Goal: Task Accomplishment & Management: Manage account settings

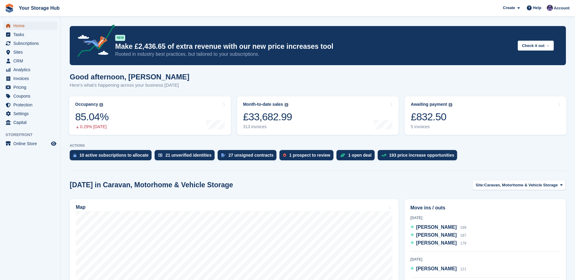
click at [13, 26] on link "Home" at bounding box center [30, 26] width 54 height 8
click at [446, 121] on div "£832.50" at bounding box center [432, 117] width 42 height 12
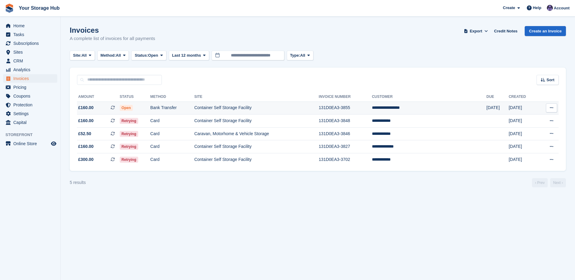
click at [551, 109] on icon at bounding box center [551, 108] width 3 height 4
click at [526, 129] on p "View on Stripe" at bounding box center [528, 129] width 53 height 10
click at [36, 27] on span "Home" at bounding box center [31, 26] width 36 height 8
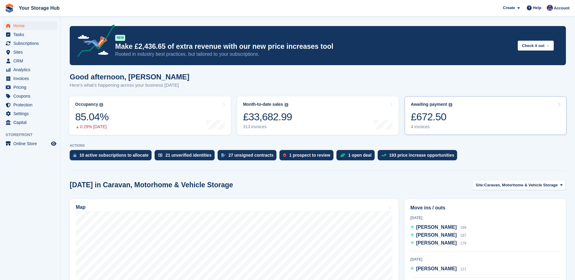
click at [429, 112] on div "£672.50" at bounding box center [432, 117] width 42 height 12
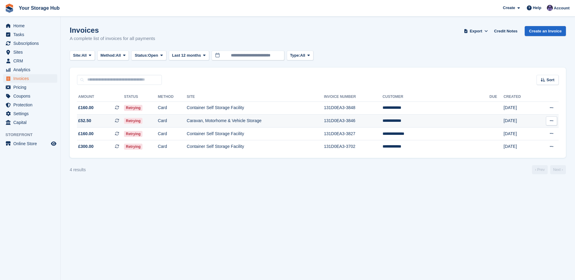
click at [119, 122] on icon at bounding box center [117, 121] width 4 height 4
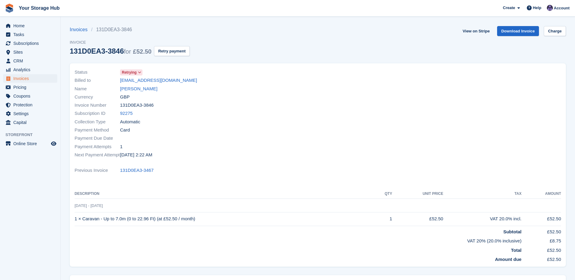
click at [562, 25] on section "Invoices 131D0EA3-3846 Invoice 131D0EA3-3846 for £52.50 Retry payment View on S…" at bounding box center [318, 175] width 514 height 351
click at [559, 30] on link "Charge" at bounding box center [555, 31] width 22 height 10
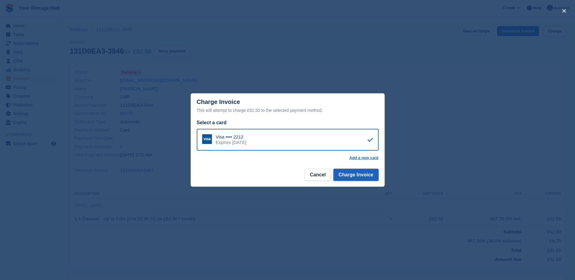
click at [356, 176] on button "Charge Invoice" at bounding box center [355, 175] width 45 height 12
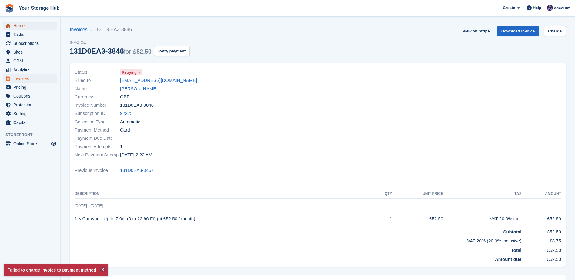
click at [28, 27] on span "Home" at bounding box center [31, 26] width 36 height 8
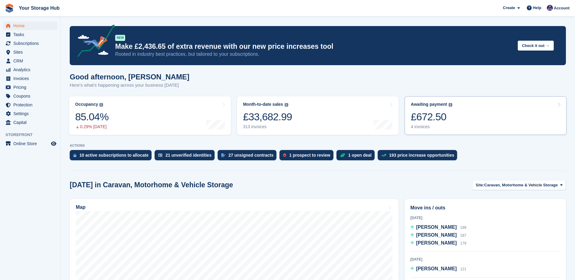
click at [447, 124] on div "Awaiting payment The total outstanding balance on all open invoices. £672.50 4 …" at bounding box center [432, 116] width 42 height 28
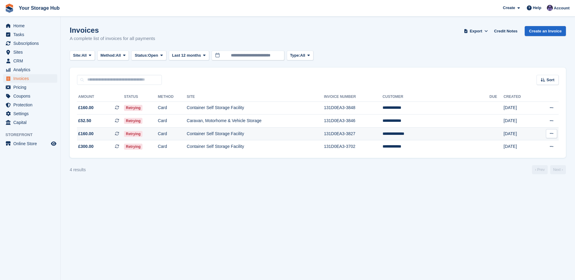
click at [119, 134] on icon at bounding box center [117, 134] width 4 height 4
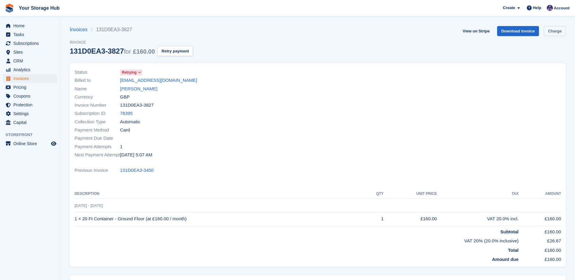
click at [561, 34] on link "Charge" at bounding box center [555, 31] width 22 height 10
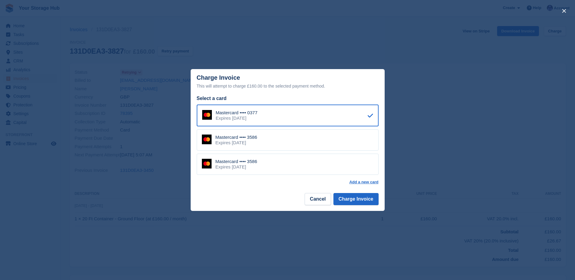
click at [259, 139] on div "Mastercard •••• 3586 Expires [DATE]" at bounding box center [288, 139] width 182 height 21
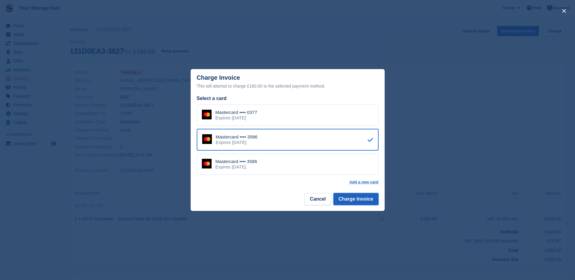
click at [352, 201] on button "Charge Invoice" at bounding box center [355, 199] width 45 height 12
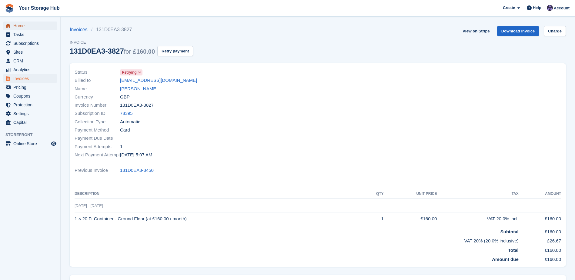
click at [27, 24] on span "Home" at bounding box center [31, 26] width 36 height 8
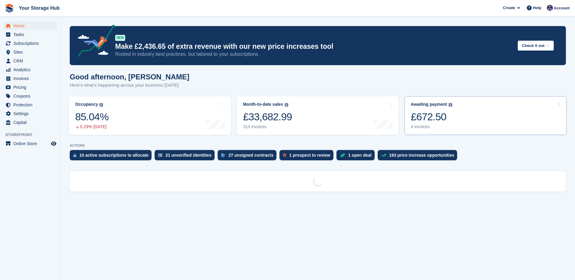
click at [464, 112] on link "Awaiting payment The total outstanding balance on all open invoices. £672.50 4 …" at bounding box center [486, 115] width 162 height 38
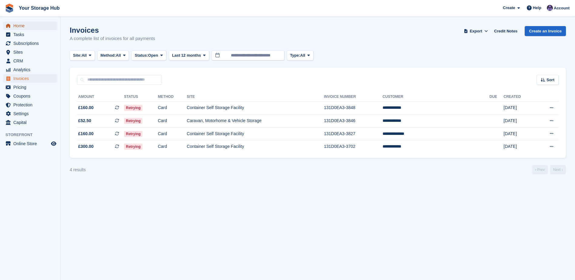
click at [14, 26] on span "Home" at bounding box center [31, 26] width 36 height 8
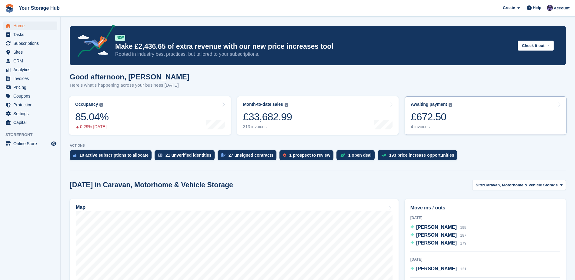
click at [441, 120] on div "£672.50" at bounding box center [432, 117] width 42 height 12
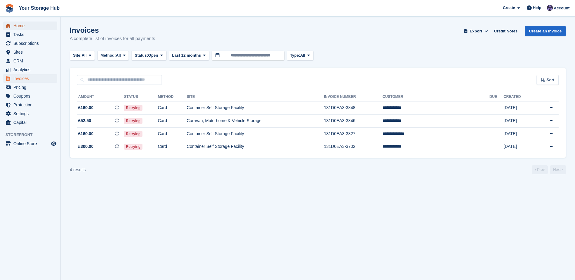
click at [30, 27] on span "Home" at bounding box center [31, 26] width 36 height 8
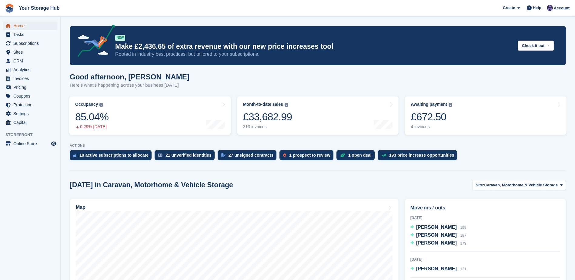
click at [29, 24] on span "Home" at bounding box center [31, 26] width 36 height 8
